Goal: Task Accomplishment & Management: Use online tool/utility

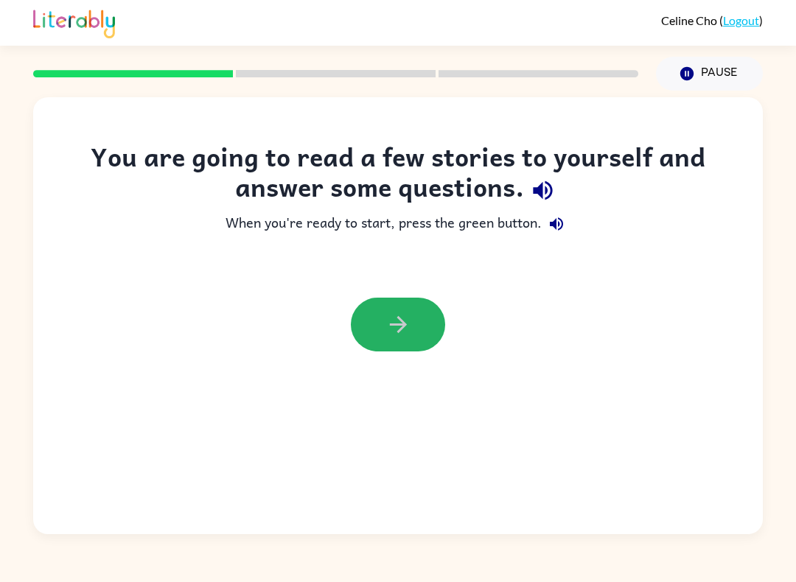
click at [387, 325] on icon "button" at bounding box center [398, 325] width 26 height 26
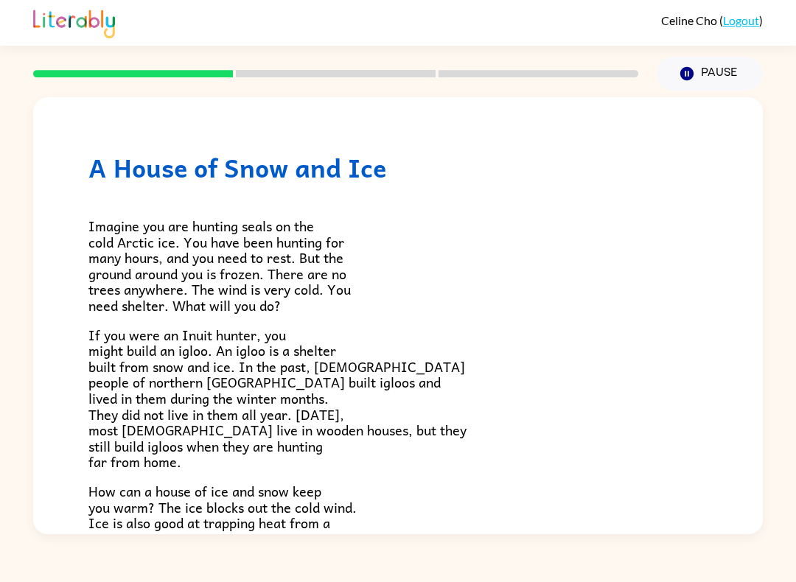
click at [693, 67] on icon "Pause" at bounding box center [687, 74] width 16 height 16
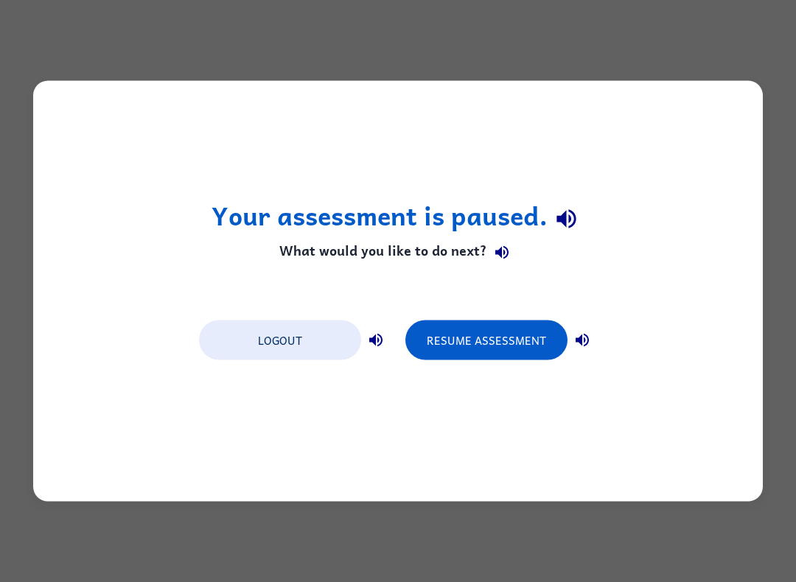
click at [499, 317] on div "Logout Resume Assessment" at bounding box center [398, 339] width 413 height 56
click at [484, 355] on button "Resume Assessment" at bounding box center [486, 340] width 162 height 40
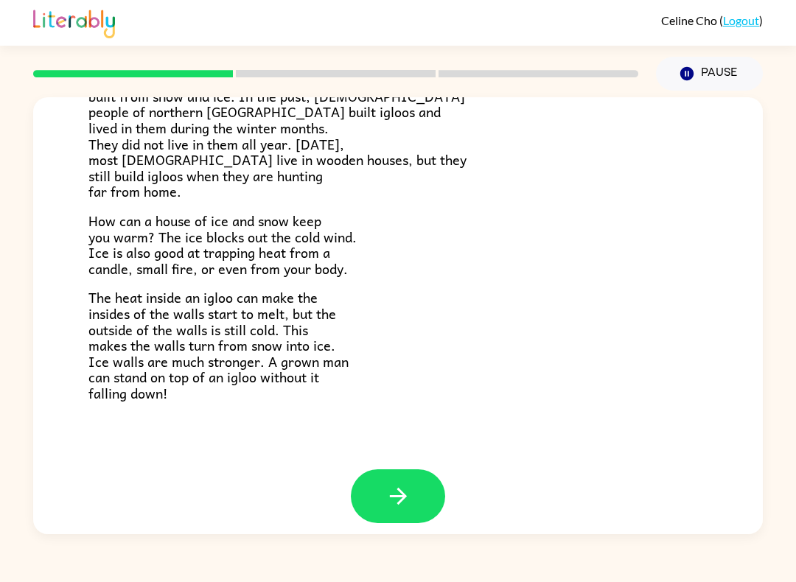
scroll to position [270, 0]
click at [400, 484] on icon "button" at bounding box center [398, 497] width 26 height 26
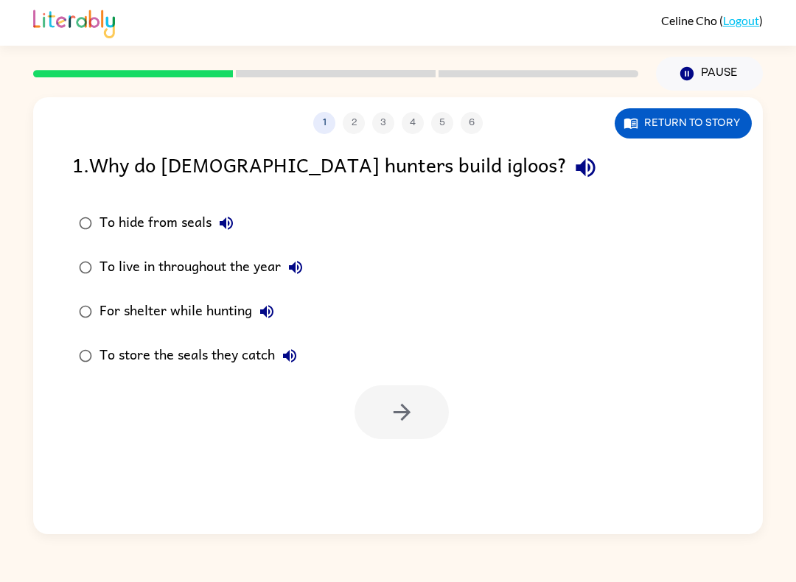
scroll to position [0, 0]
click at [393, 424] on icon "button" at bounding box center [402, 412] width 26 height 26
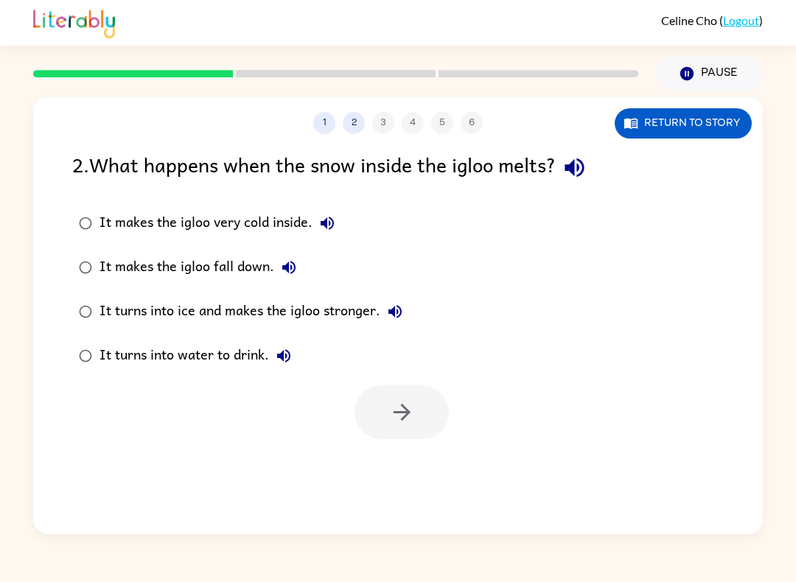
click at [93, 298] on label "It turns into ice and makes the igloo stronger." at bounding box center [240, 312] width 353 height 44
click at [424, 403] on button "button" at bounding box center [401, 412] width 94 height 54
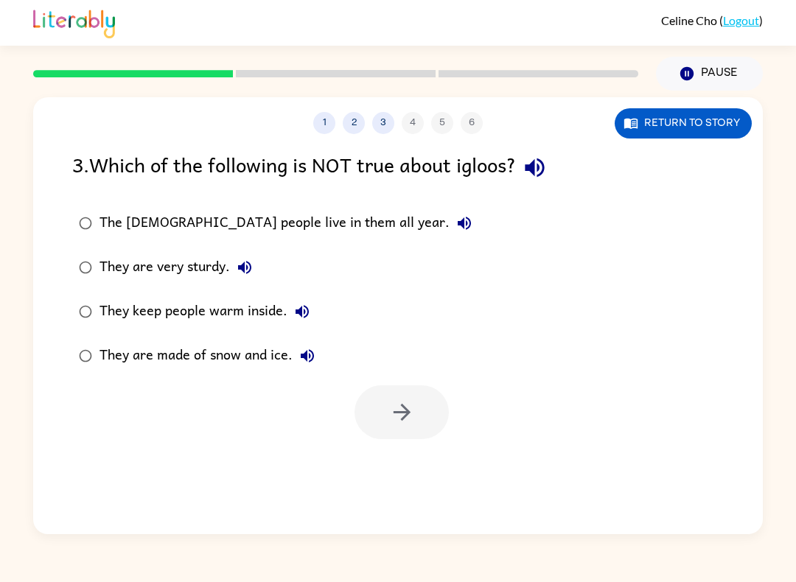
click at [116, 234] on div "The [DEMOGRAPHIC_DATA] people live in them all year." at bounding box center [288, 222] width 379 height 29
click at [142, 208] on label "The [DEMOGRAPHIC_DATA] people live in them all year." at bounding box center [275, 223] width 422 height 44
click at [407, 399] on button "button" at bounding box center [401, 412] width 94 height 54
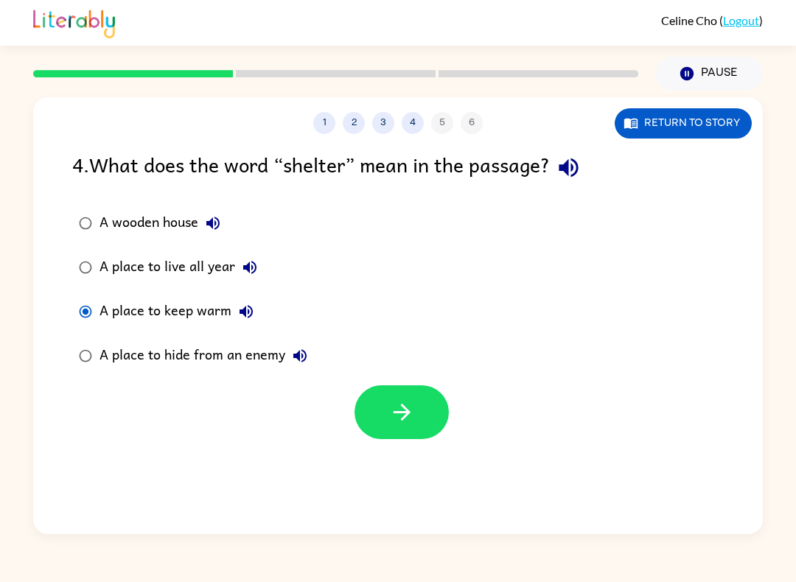
click at [392, 404] on icon "button" at bounding box center [402, 412] width 26 height 26
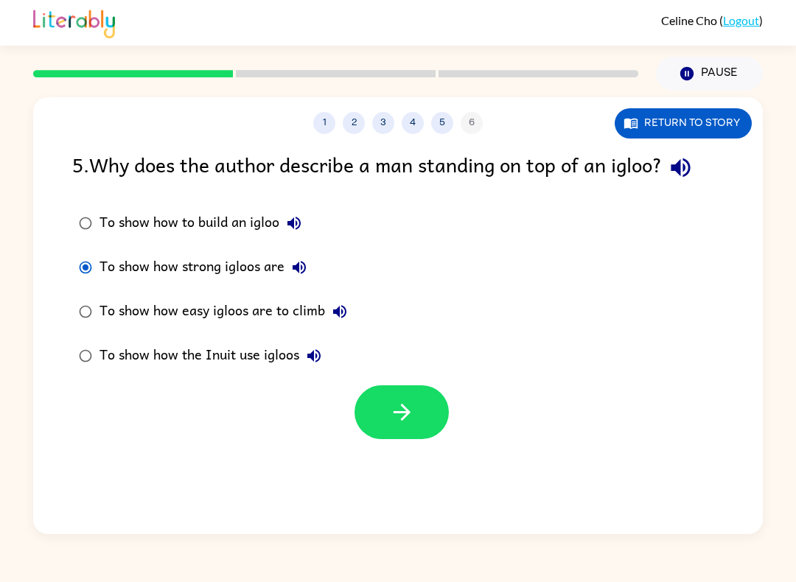
click at [424, 424] on button "button" at bounding box center [401, 412] width 94 height 54
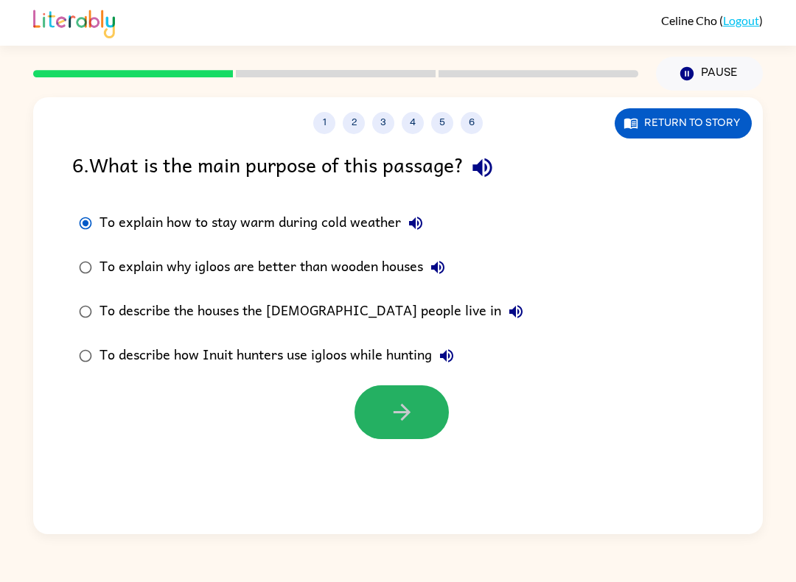
click at [418, 407] on button "button" at bounding box center [401, 412] width 94 height 54
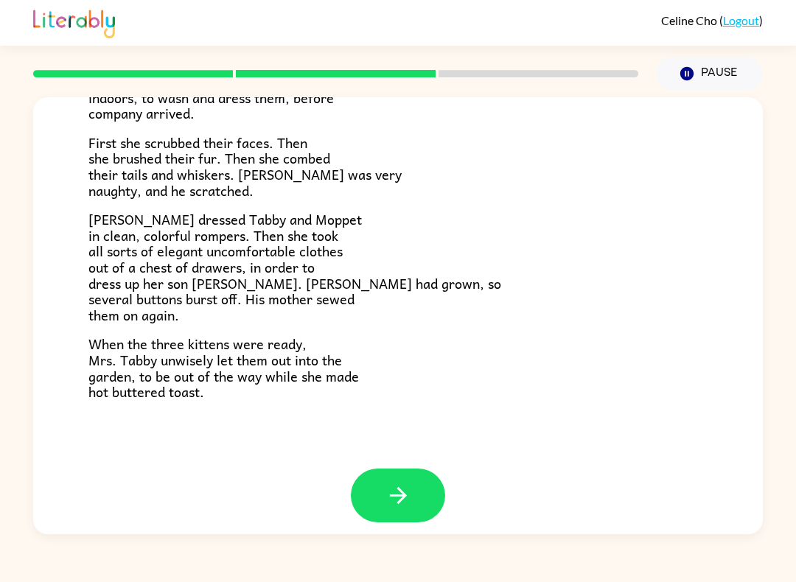
scroll to position [223, 0]
click at [483, 55] on div at bounding box center [335, 74] width 623 height 52
click at [399, 506] on button "button" at bounding box center [398, 496] width 94 height 54
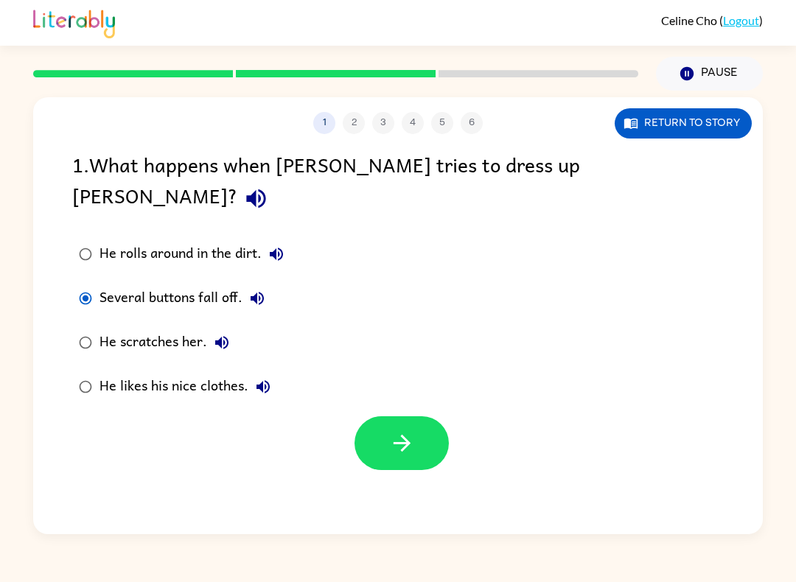
click at [401, 430] on icon "button" at bounding box center [402, 443] width 26 height 26
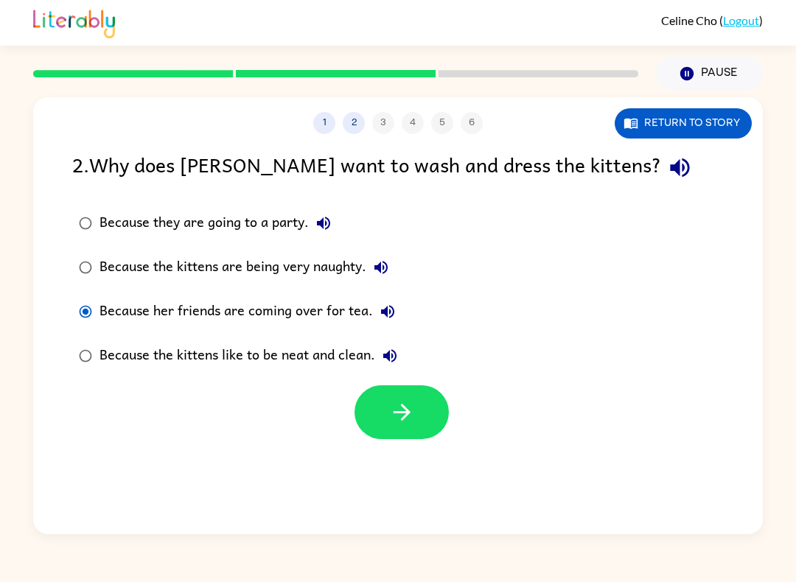
click at [408, 418] on icon "button" at bounding box center [402, 412] width 26 height 26
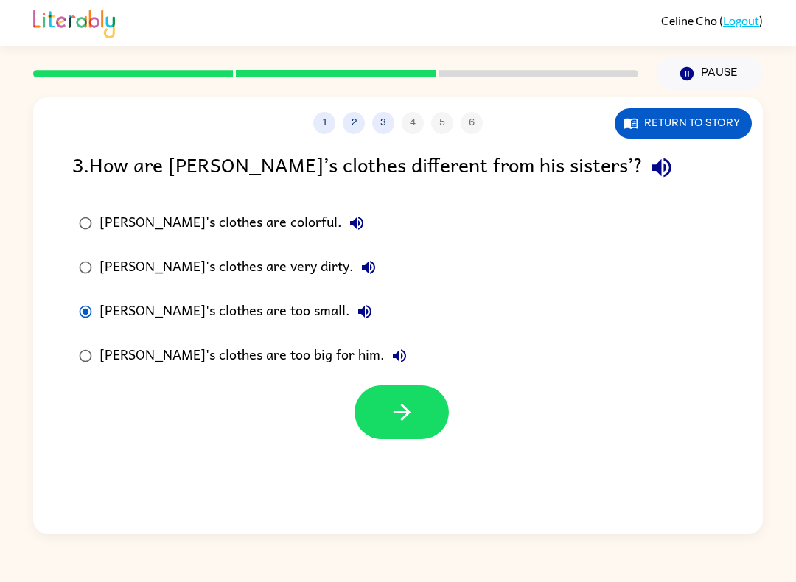
click at [408, 414] on icon "button" at bounding box center [401, 412] width 17 height 17
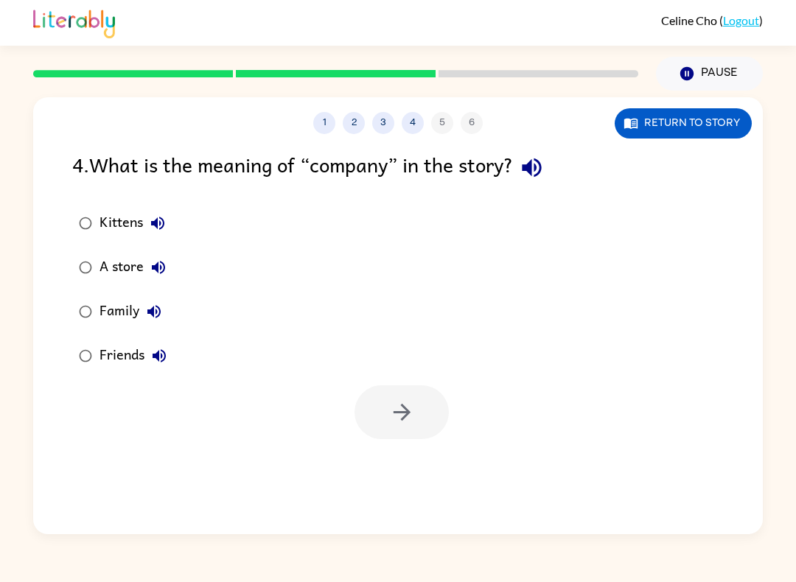
click at [413, 130] on button "4" at bounding box center [413, 123] width 22 height 22
click at [390, 120] on button "3" at bounding box center [383, 123] width 22 height 22
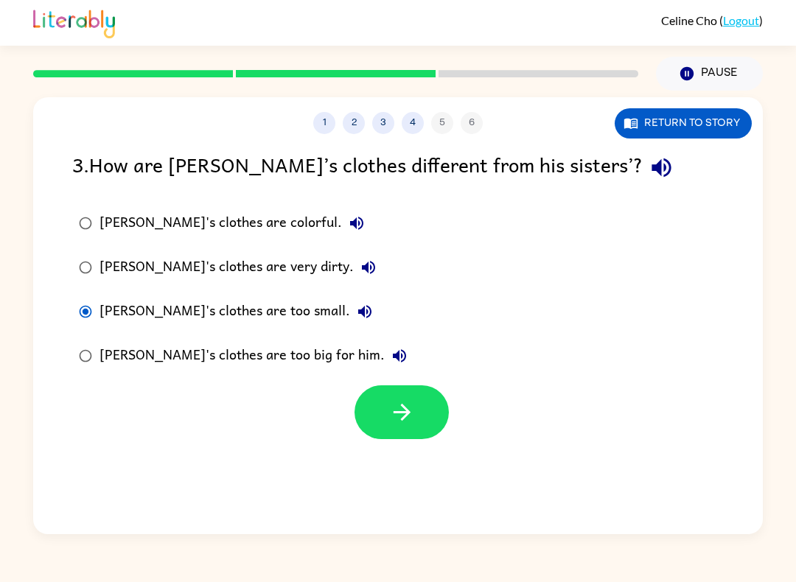
click at [396, 404] on icon "button" at bounding box center [402, 412] width 26 height 26
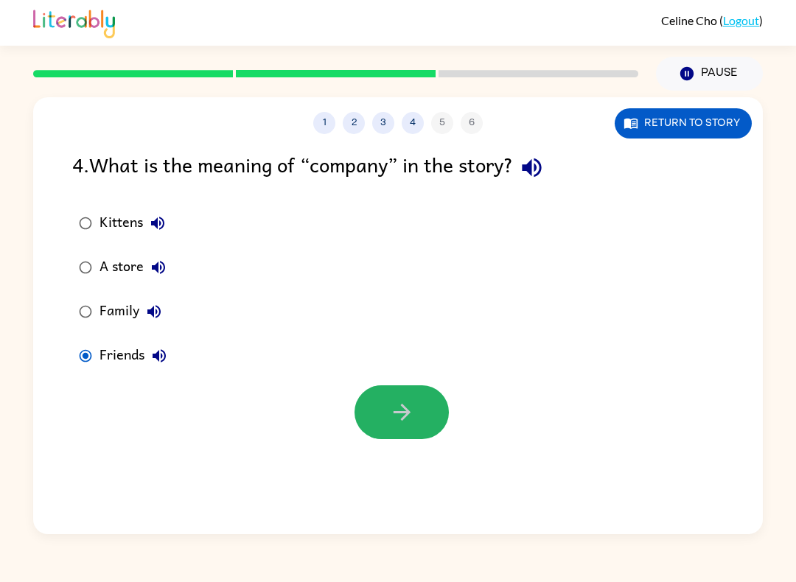
click at [392, 397] on button "button" at bounding box center [401, 412] width 94 height 54
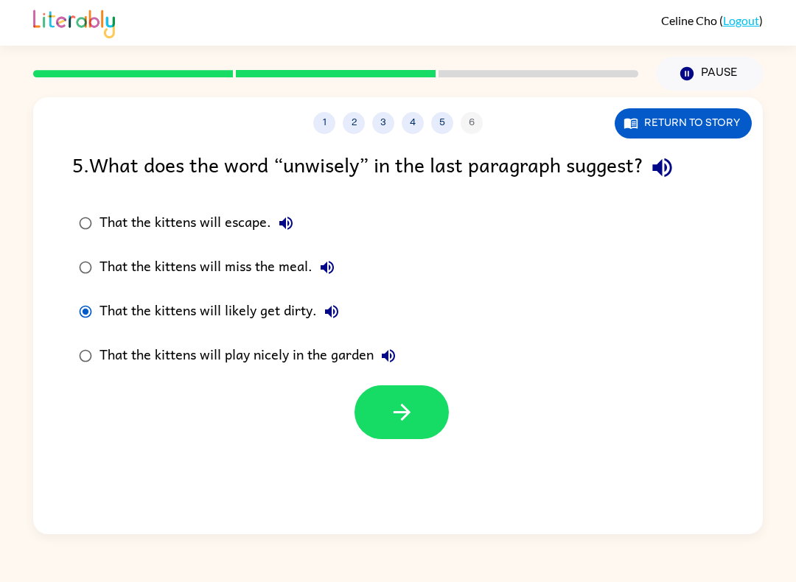
click at [407, 394] on button "button" at bounding box center [401, 412] width 94 height 54
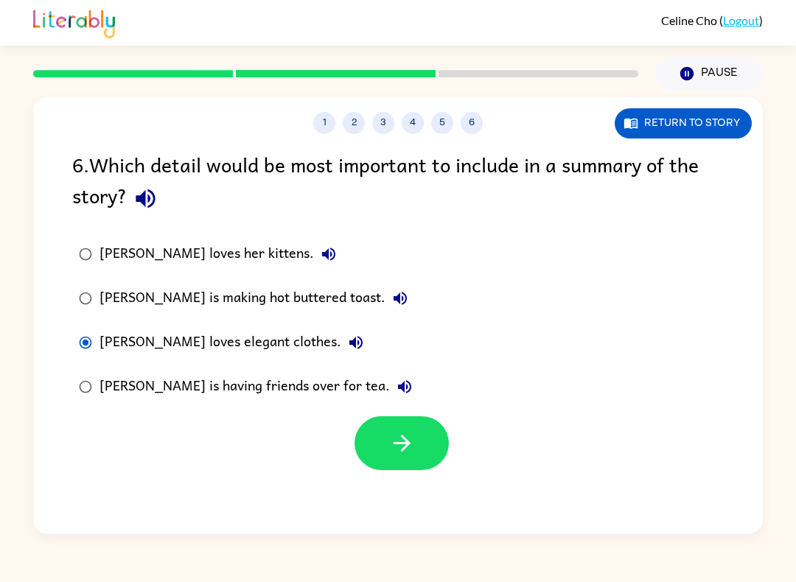
click at [198, 252] on div "[PERSON_NAME] loves her kittens." at bounding box center [221, 253] width 244 height 29
click at [383, 452] on button "button" at bounding box center [401, 443] width 94 height 54
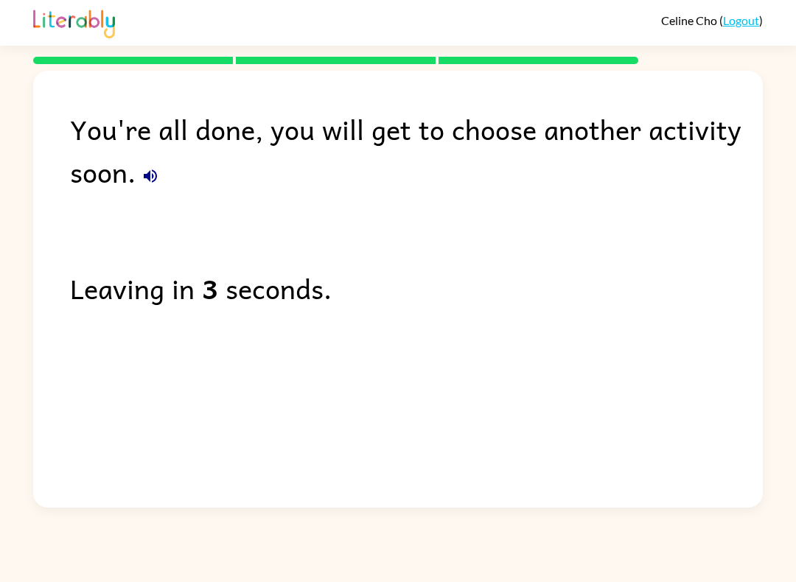
click at [746, 273] on div "Leaving in 3 seconds." at bounding box center [416, 288] width 693 height 43
click at [729, 290] on div "Leaving in 2 seconds." at bounding box center [416, 288] width 693 height 43
